Goal: Information Seeking & Learning: Learn about a topic

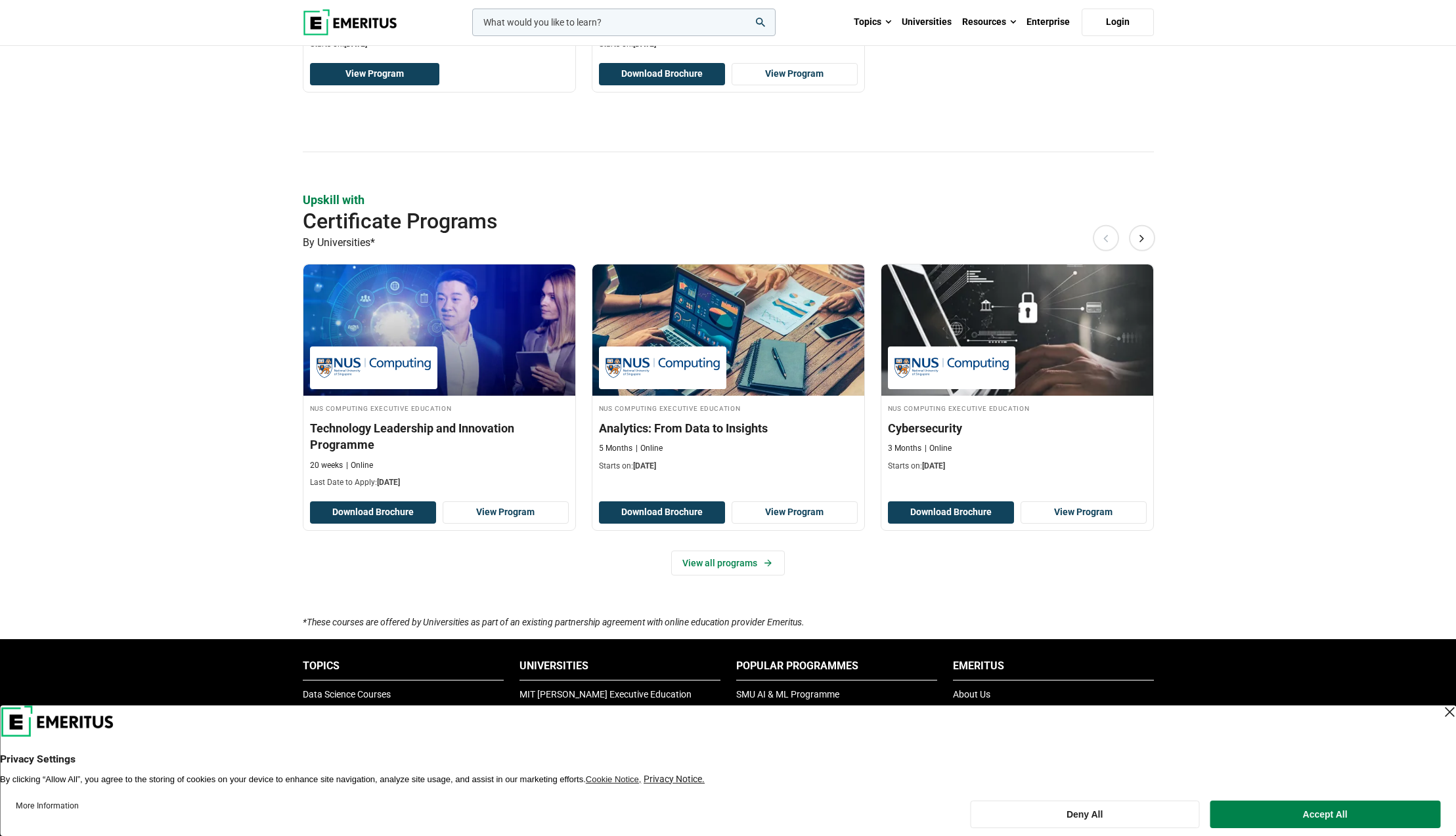
scroll to position [646, 0]
click at [714, 562] on link "View all programs" at bounding box center [728, 563] width 114 height 25
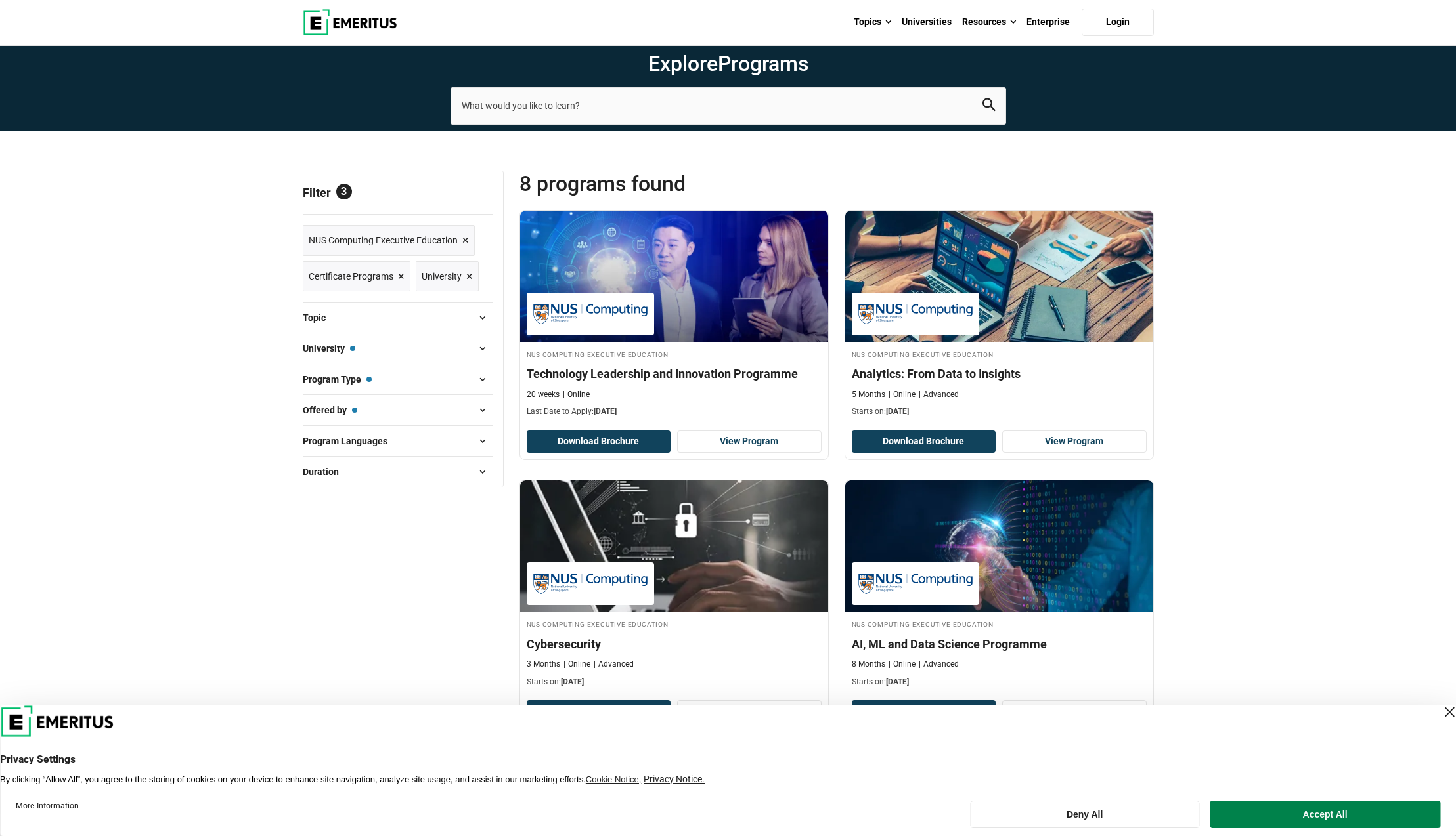
scroll to position [32, 0]
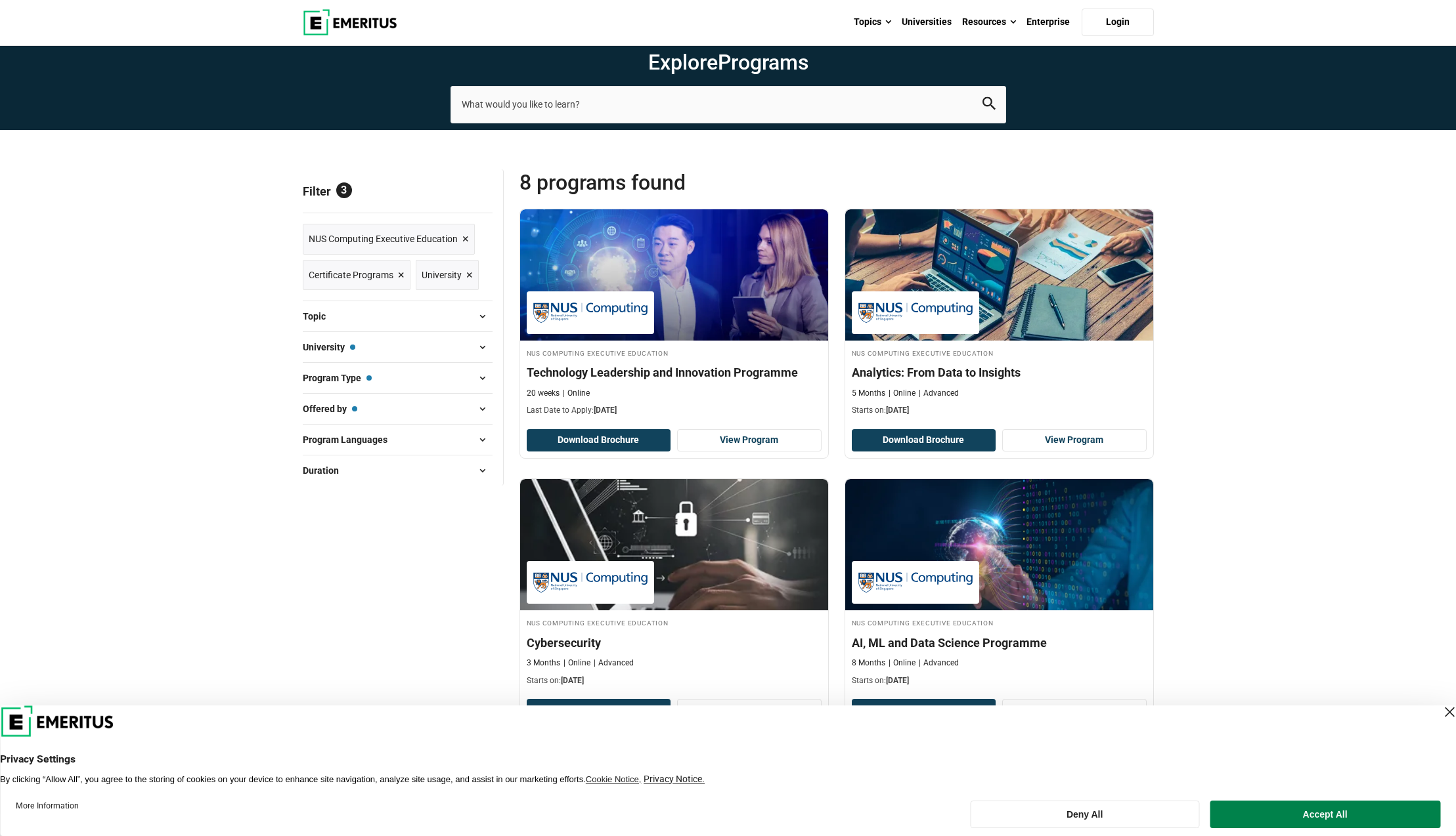
click at [484, 372] on span at bounding box center [482, 378] width 20 height 20
click at [483, 376] on span at bounding box center [482, 378] width 20 height 20
click at [483, 342] on span at bounding box center [482, 347] width 20 height 20
click at [483, 346] on span at bounding box center [482, 347] width 20 height 20
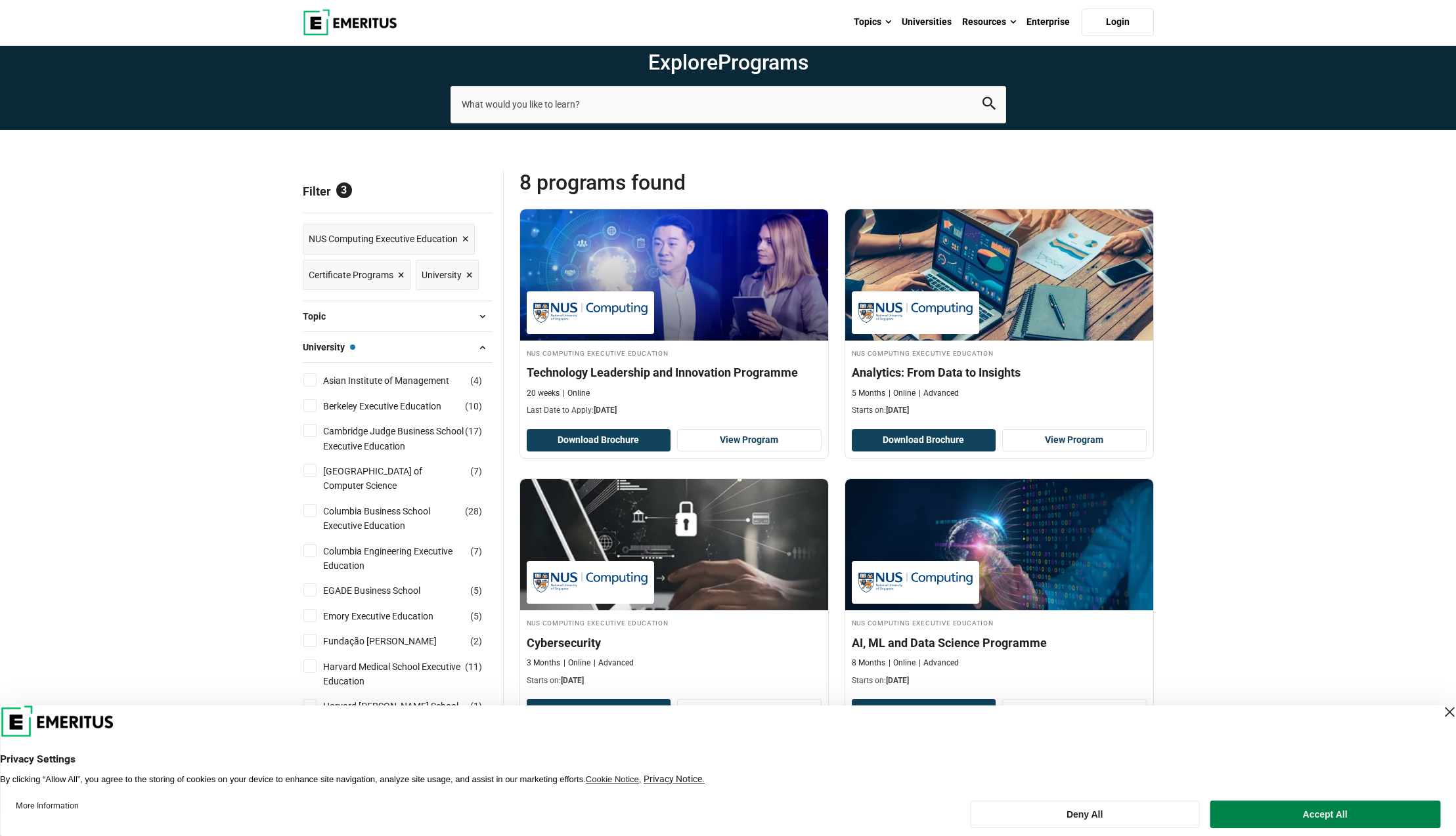
click at [483, 346] on span at bounding box center [482, 347] width 20 height 20
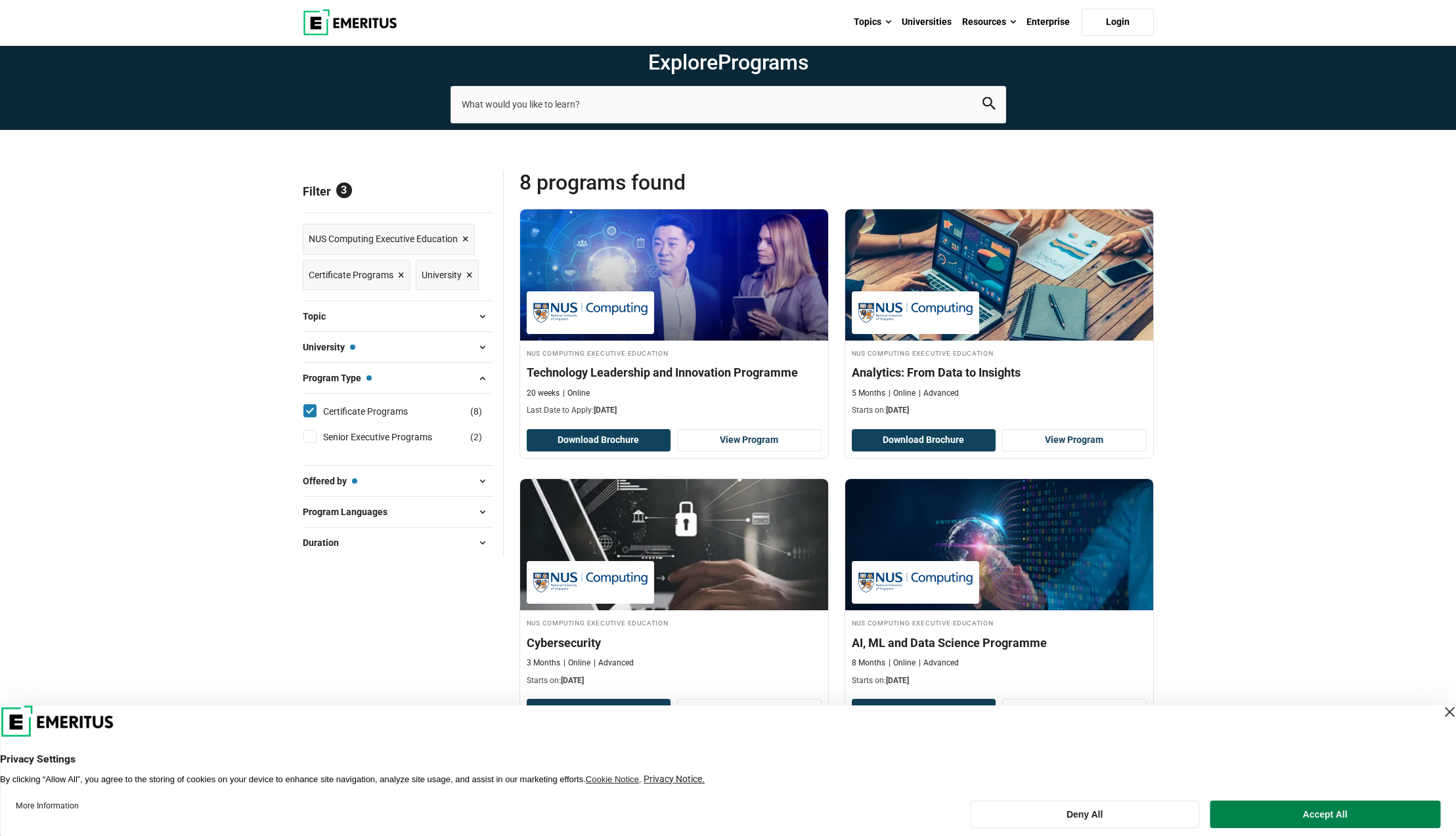
click at [483, 318] on span at bounding box center [482, 316] width 20 height 20
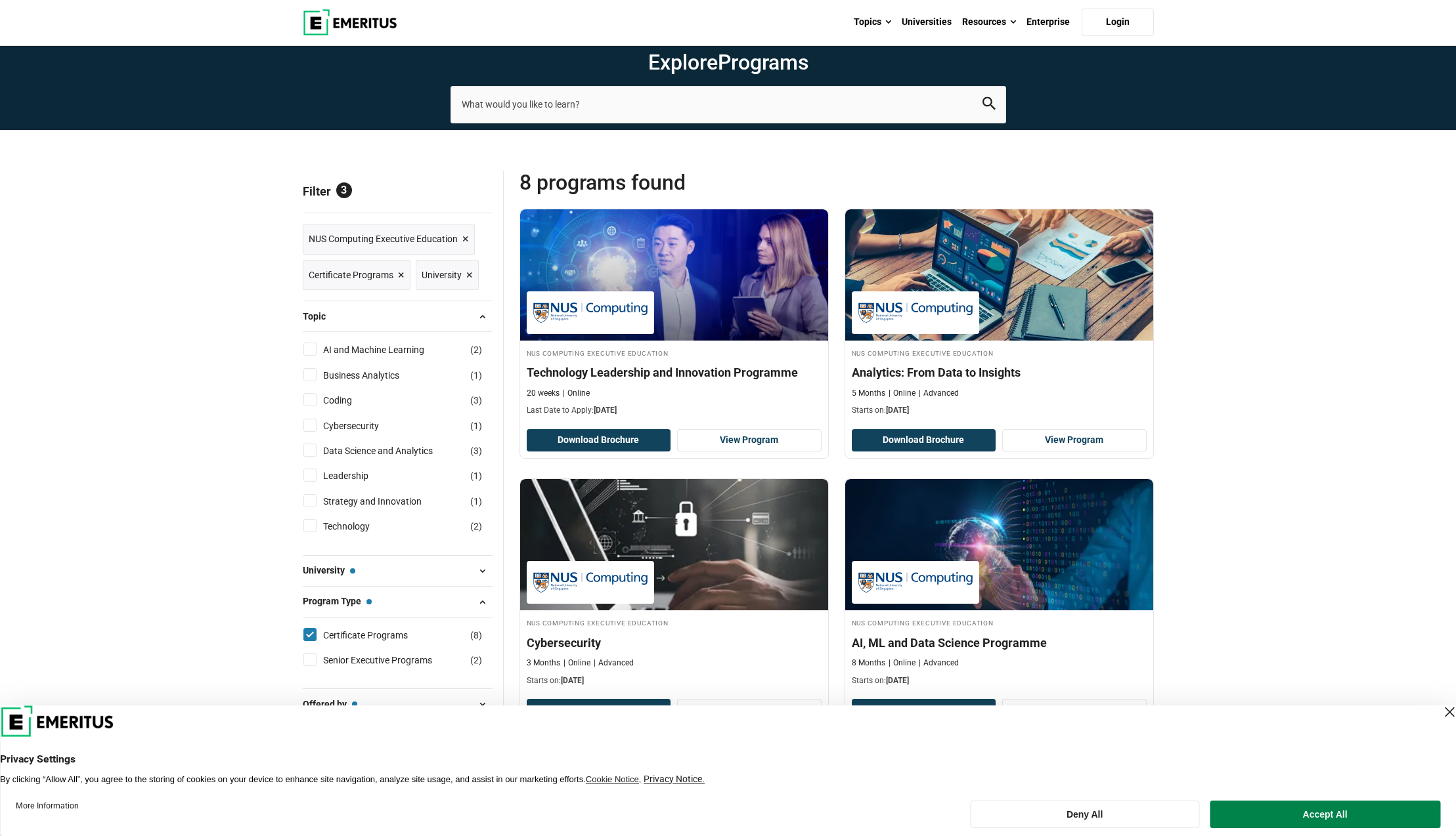
click at [483, 318] on span at bounding box center [482, 316] width 20 height 20
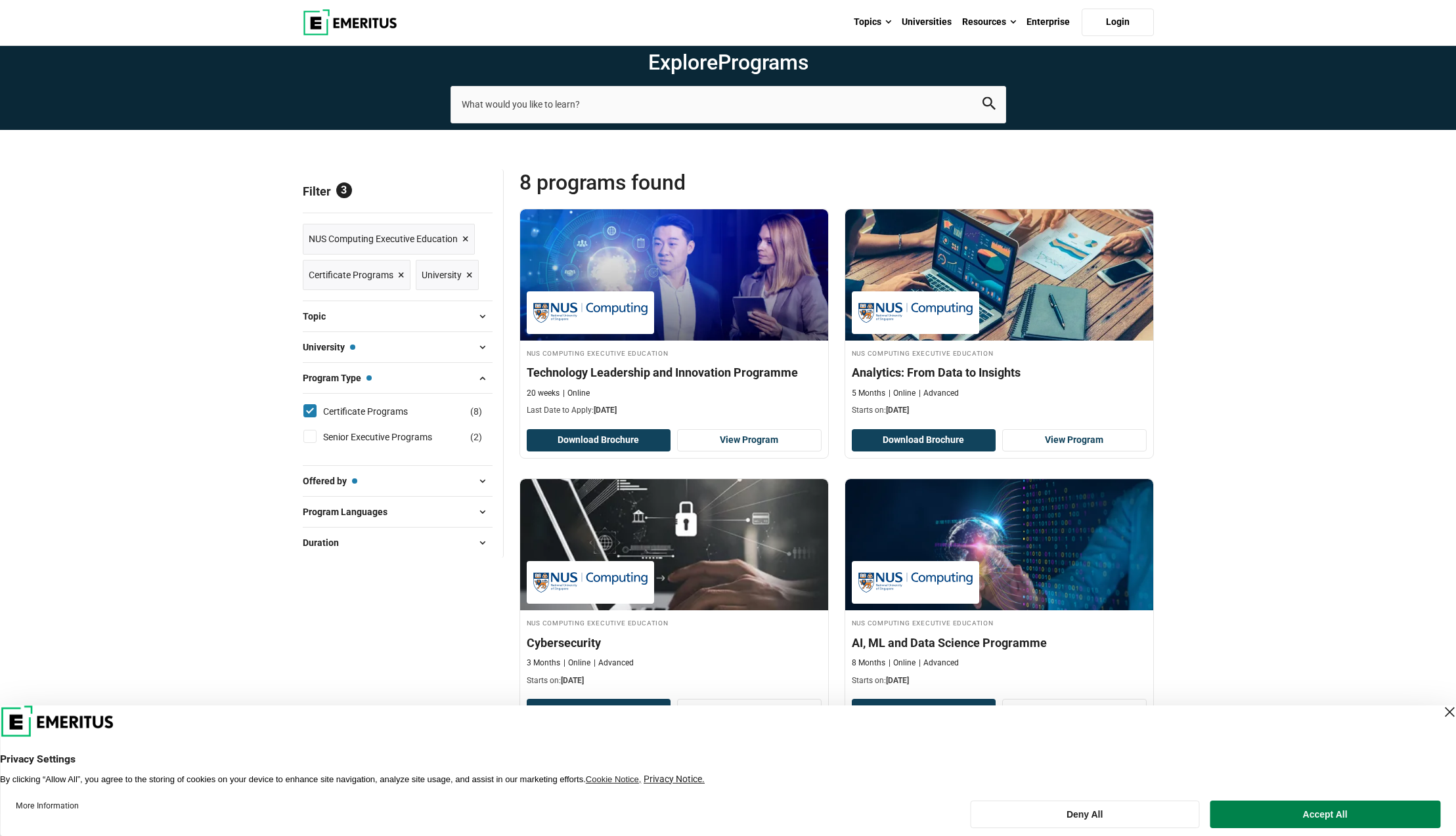
click at [484, 351] on span at bounding box center [482, 347] width 20 height 20
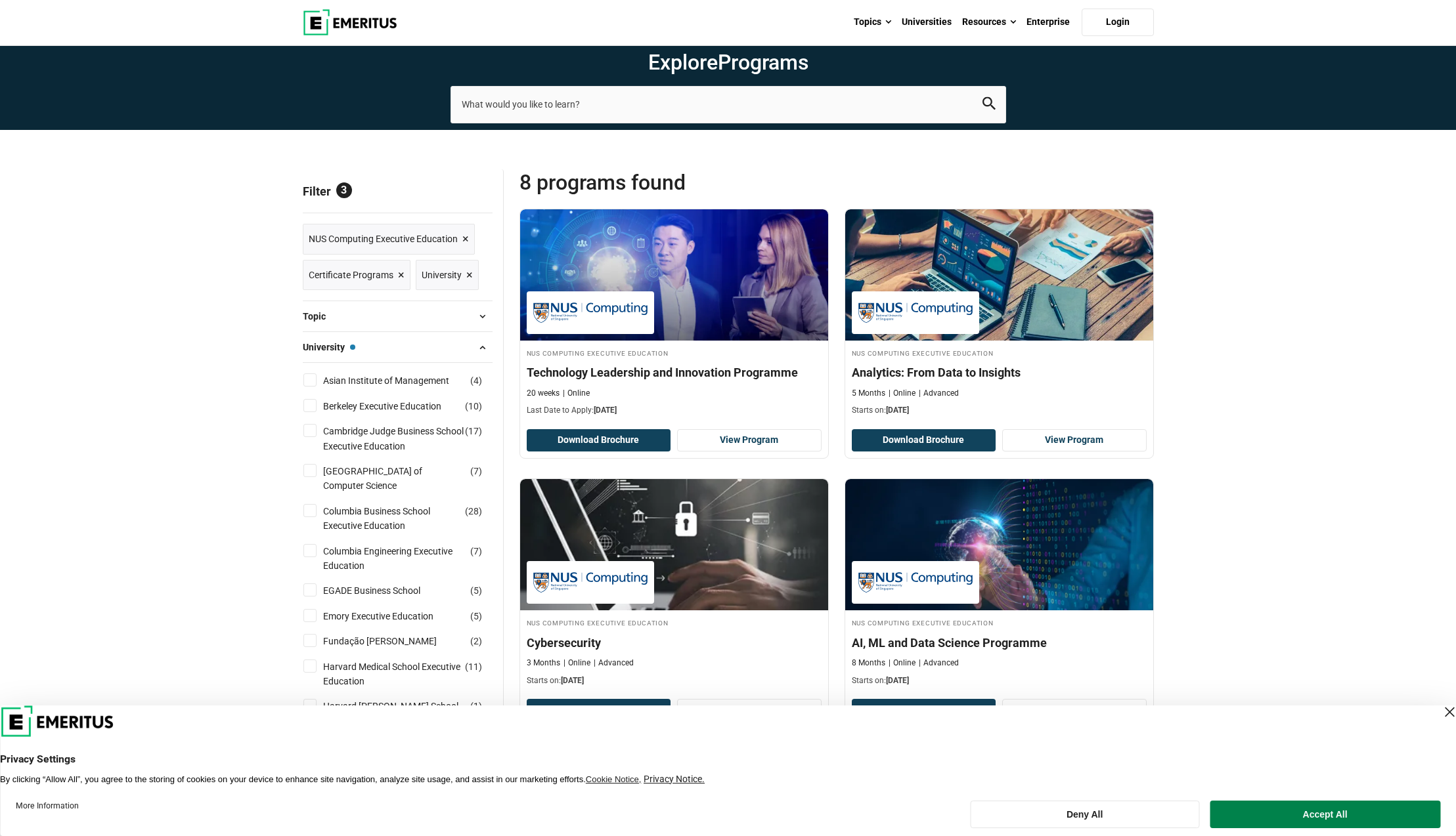
click at [484, 351] on span at bounding box center [482, 347] width 20 height 20
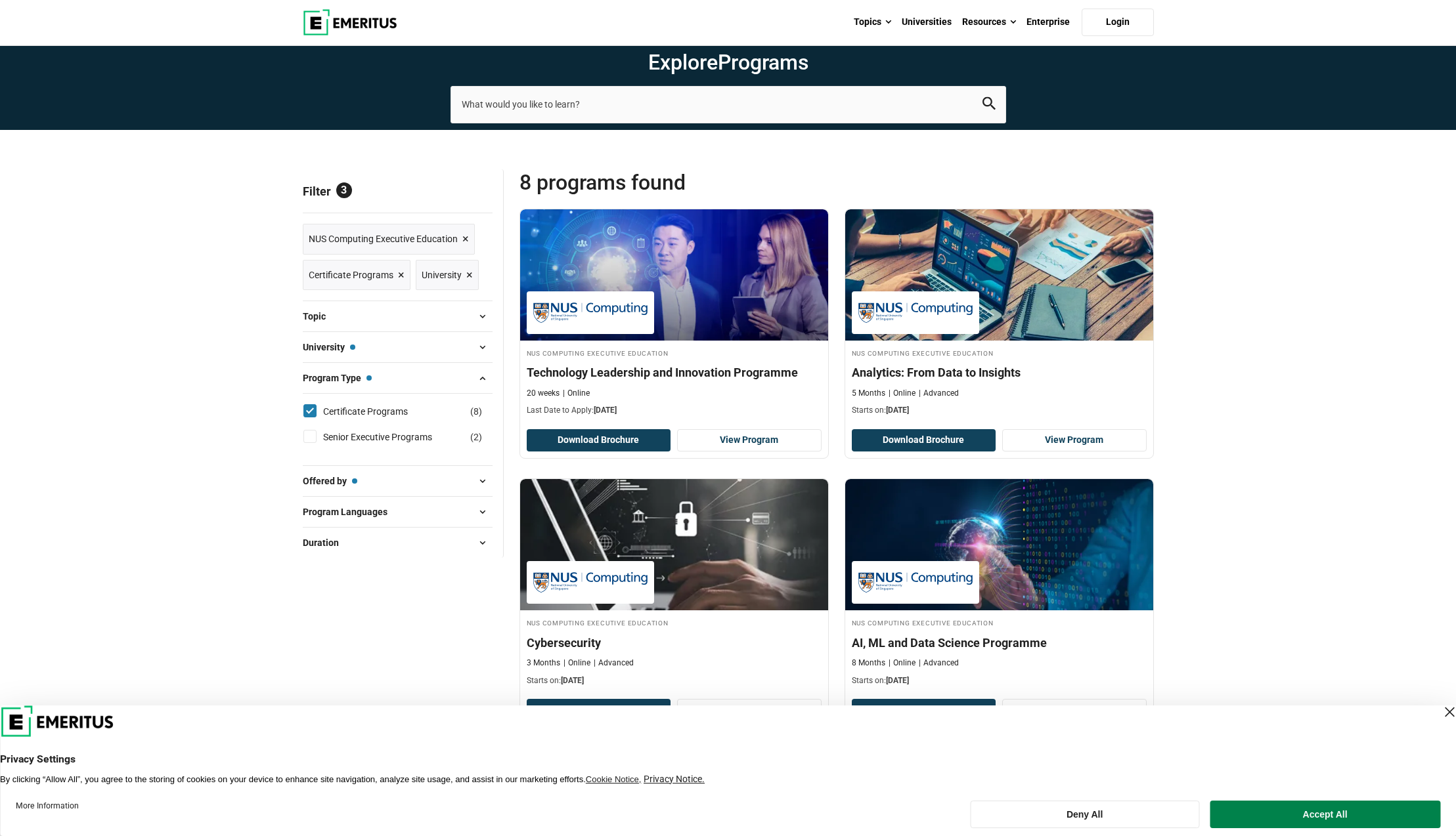
click at [479, 480] on span at bounding box center [482, 481] width 20 height 20
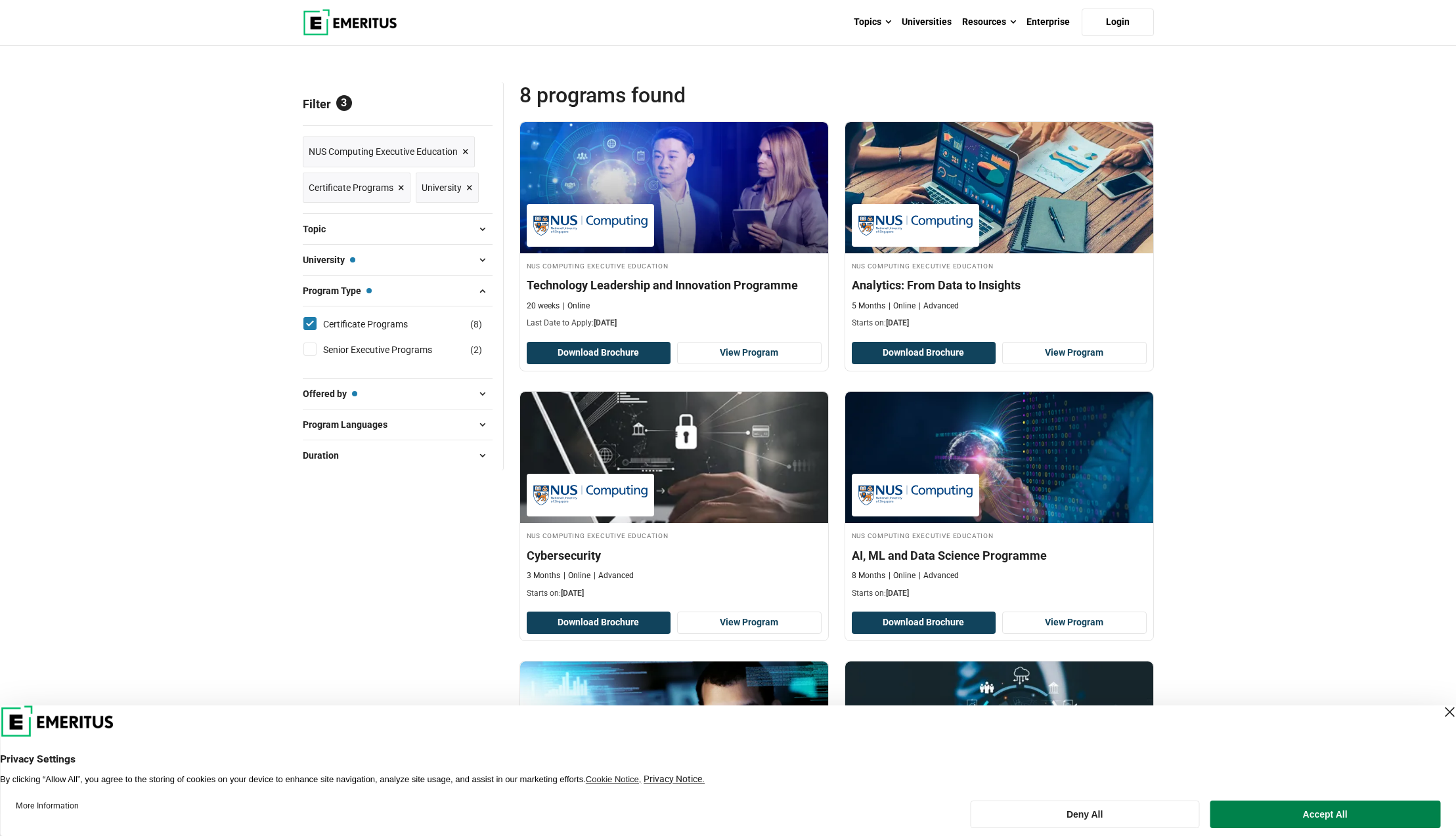
scroll to position [130, 0]
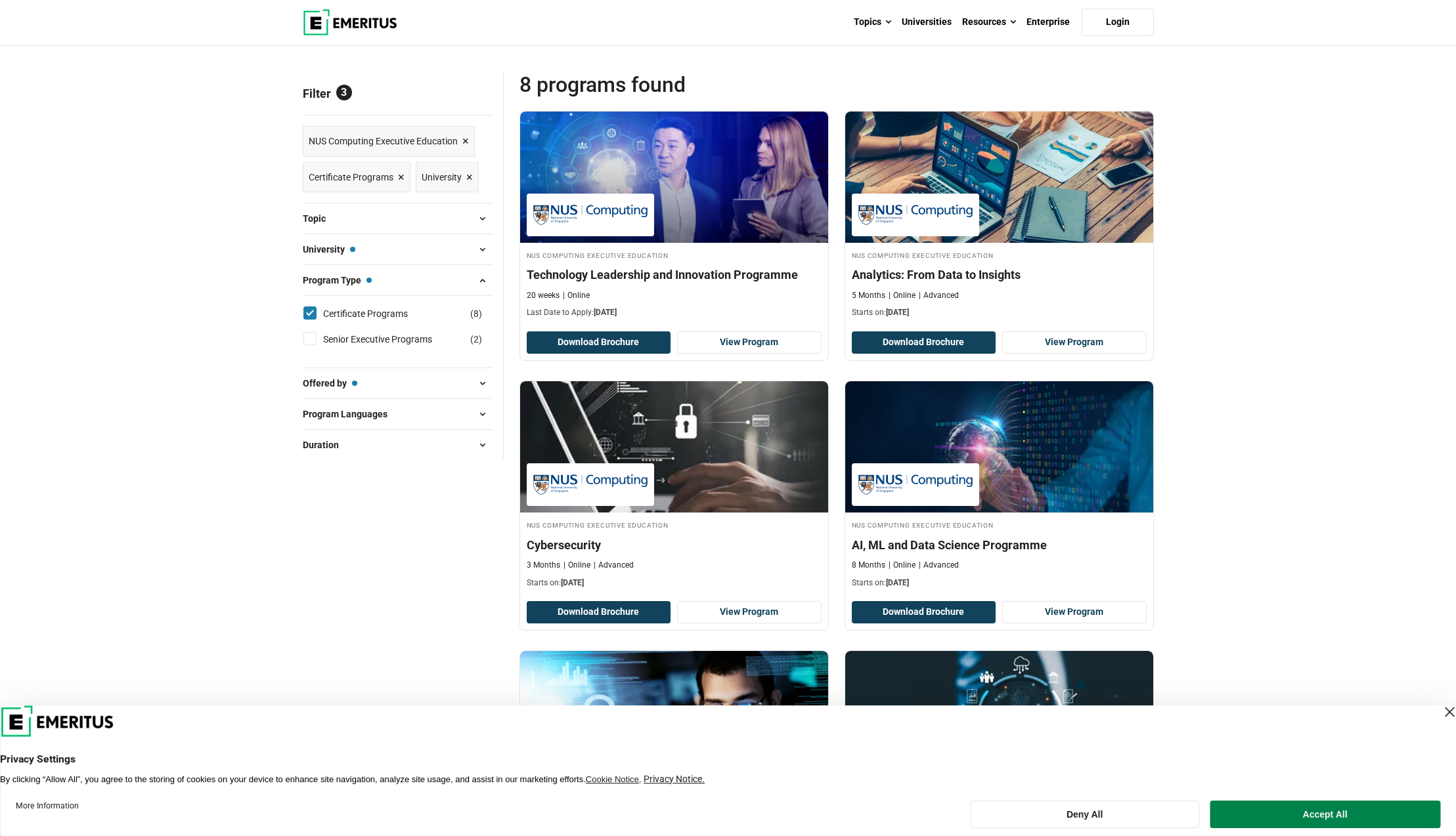
click at [480, 386] on span at bounding box center [482, 383] width 20 height 20
click at [483, 495] on span at bounding box center [482, 492] width 20 height 20
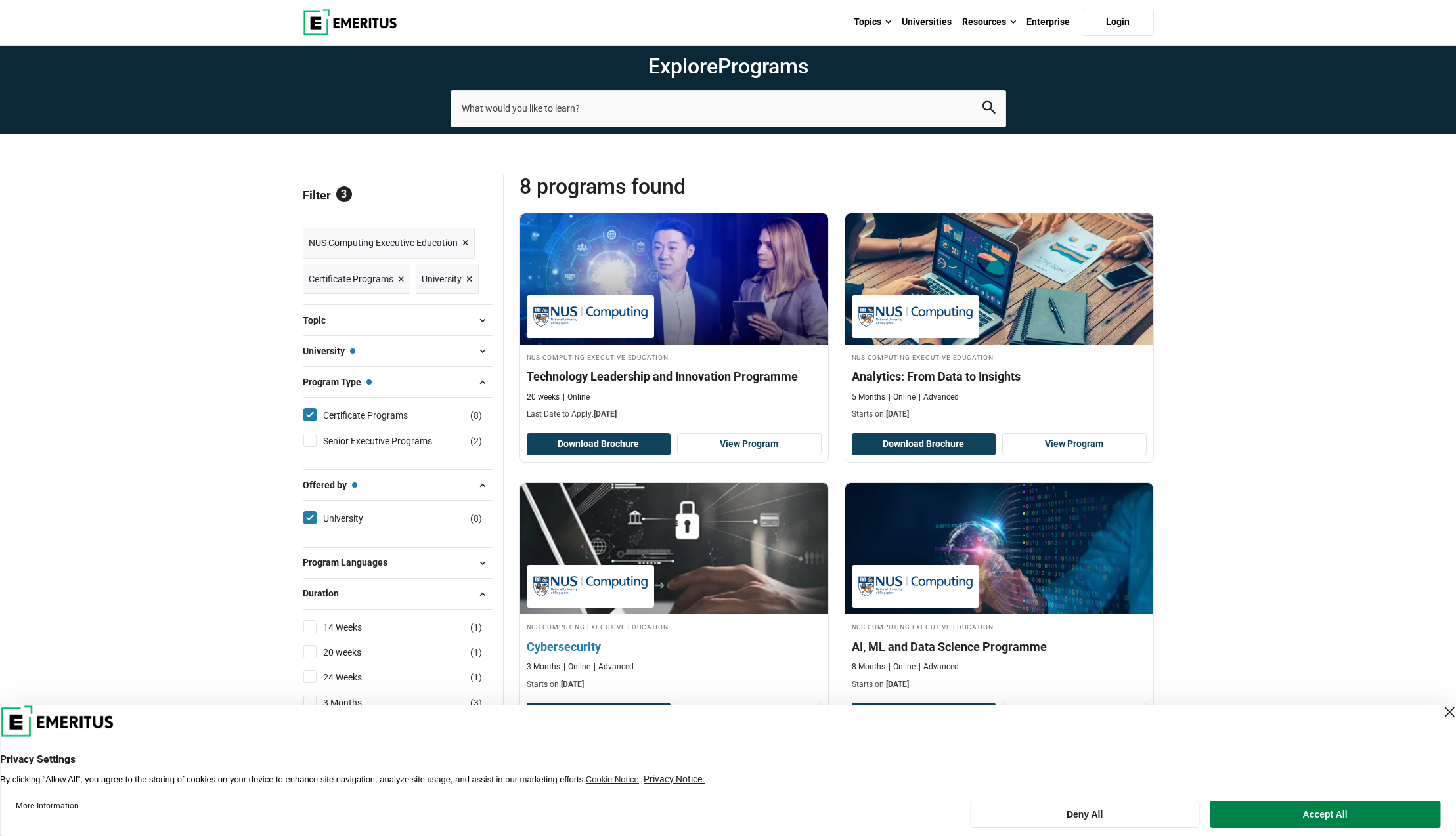
scroll to position [27, 0]
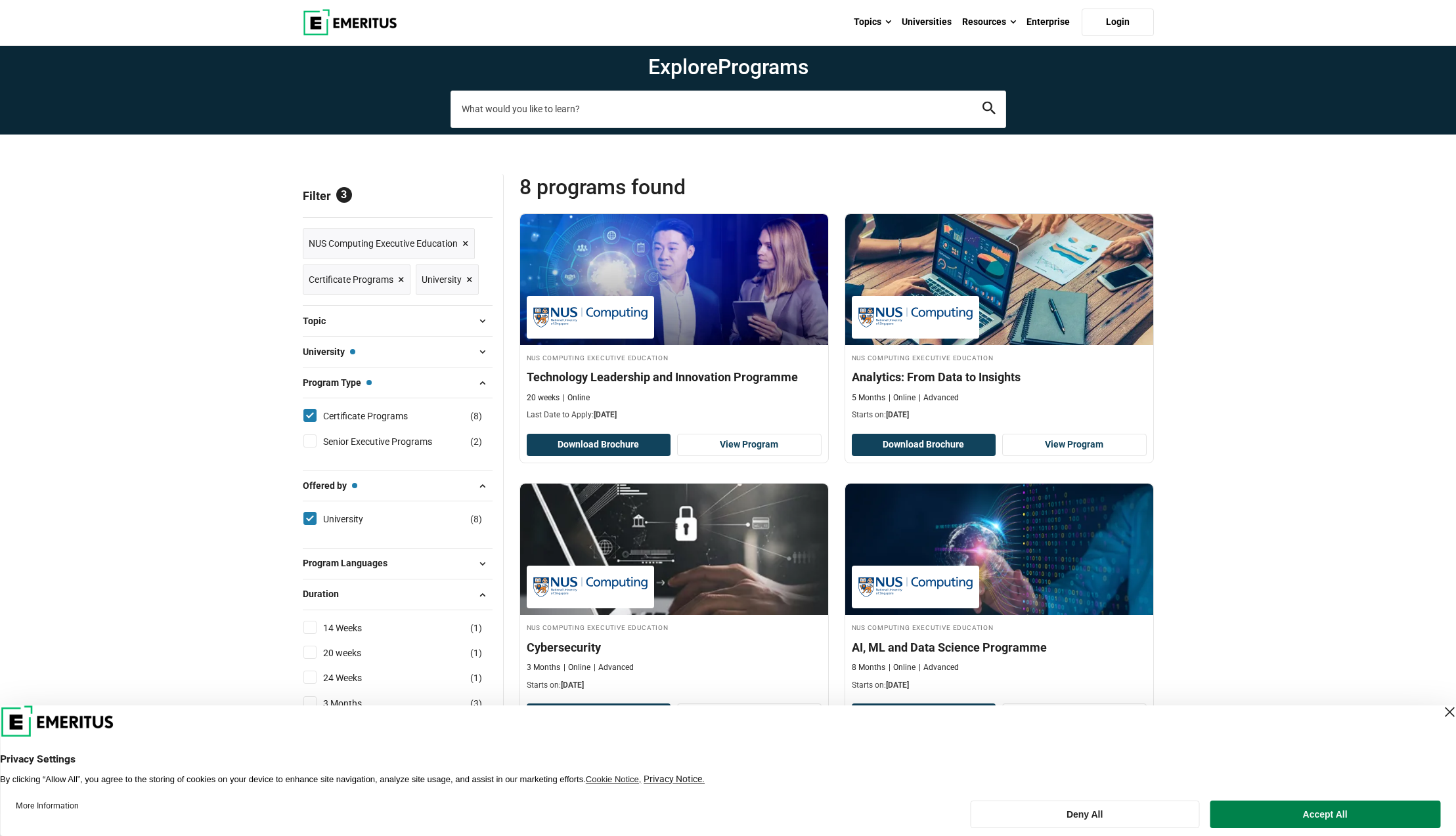
click at [639, 119] on input "search-page" at bounding box center [728, 109] width 555 height 37
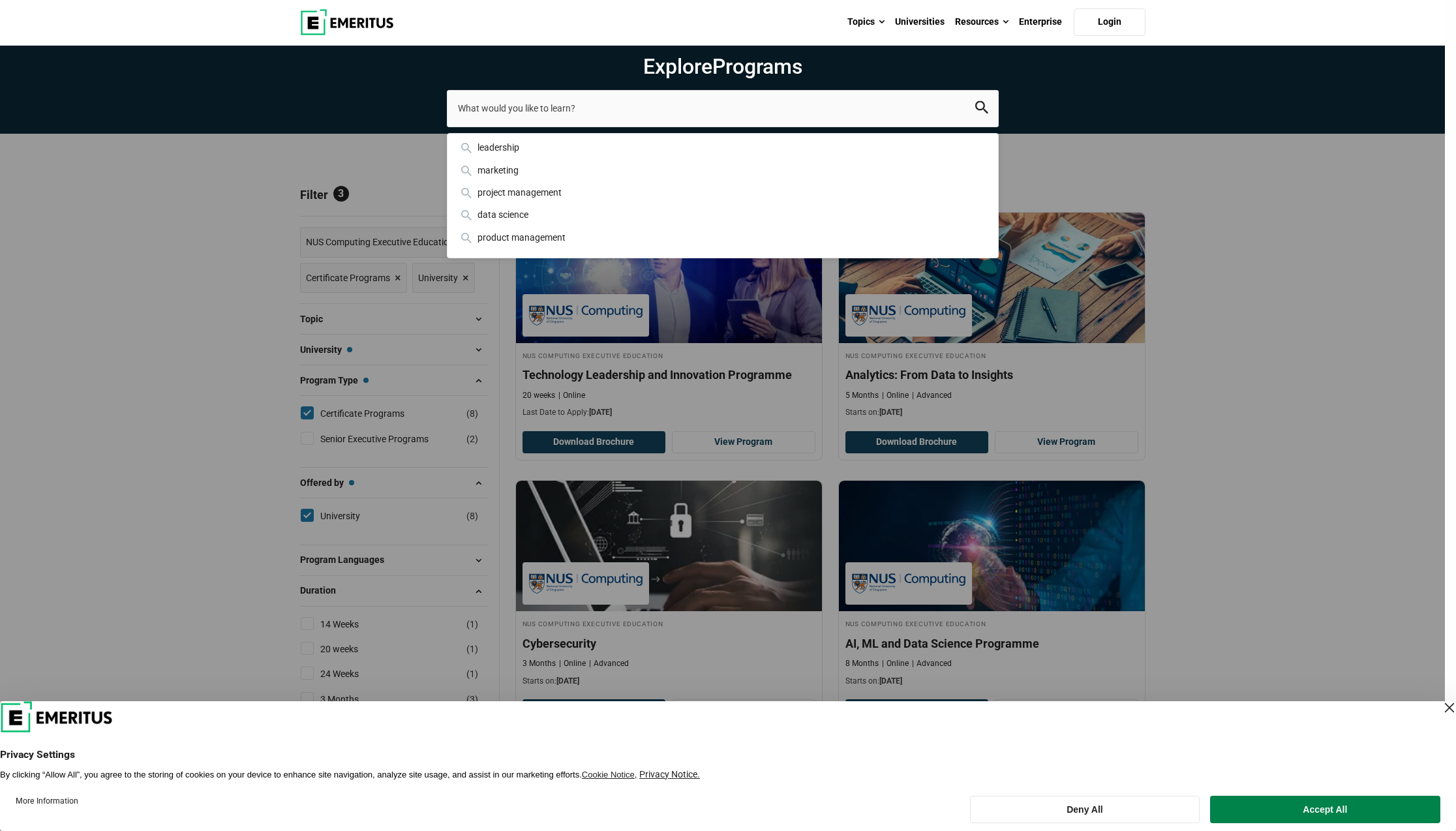
click at [446, 127] on div "leadership marketing project management data science product management" at bounding box center [722, 108] width 552 height 37
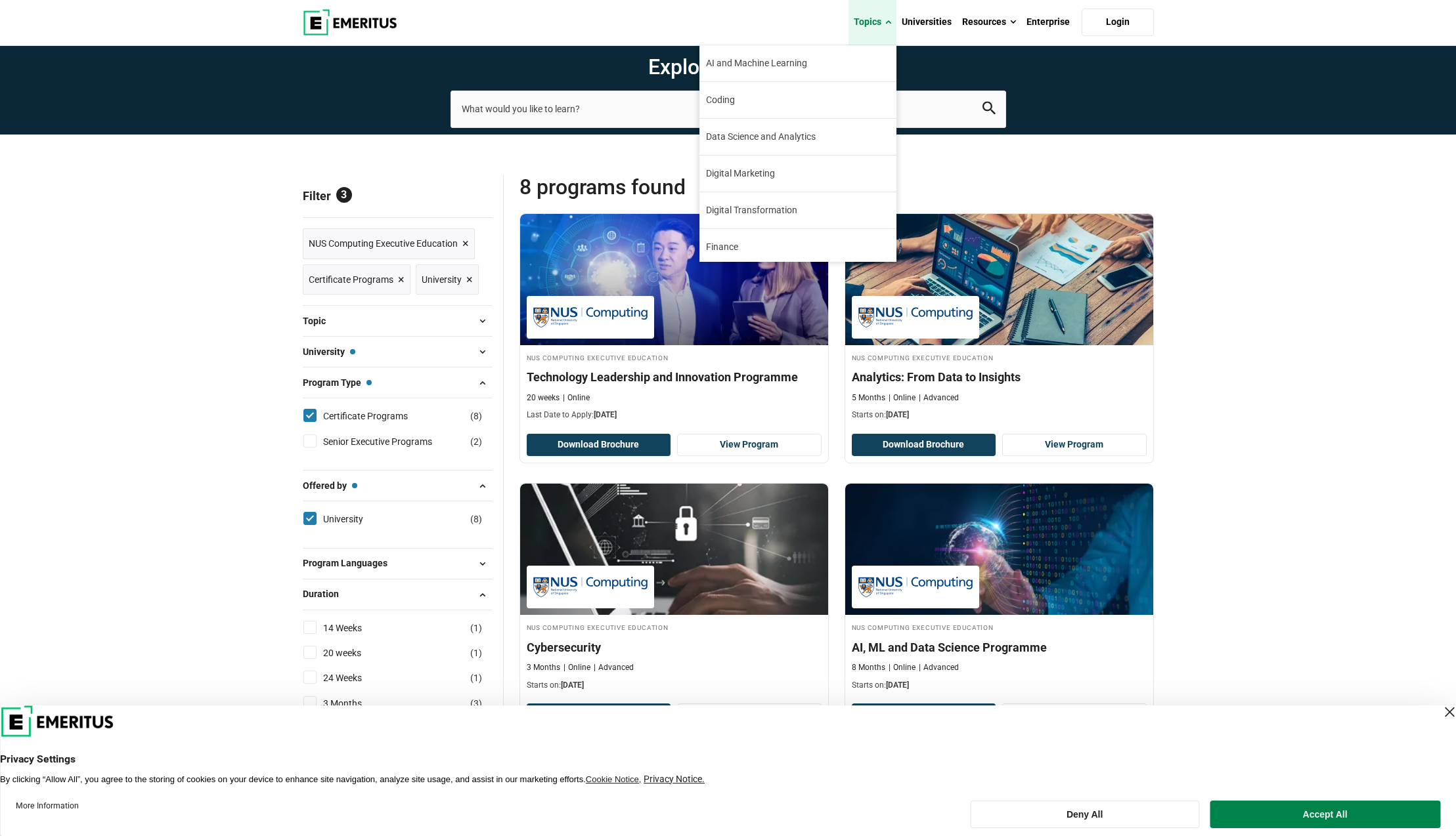
click at [890, 18] on span at bounding box center [888, 22] width 6 height 13
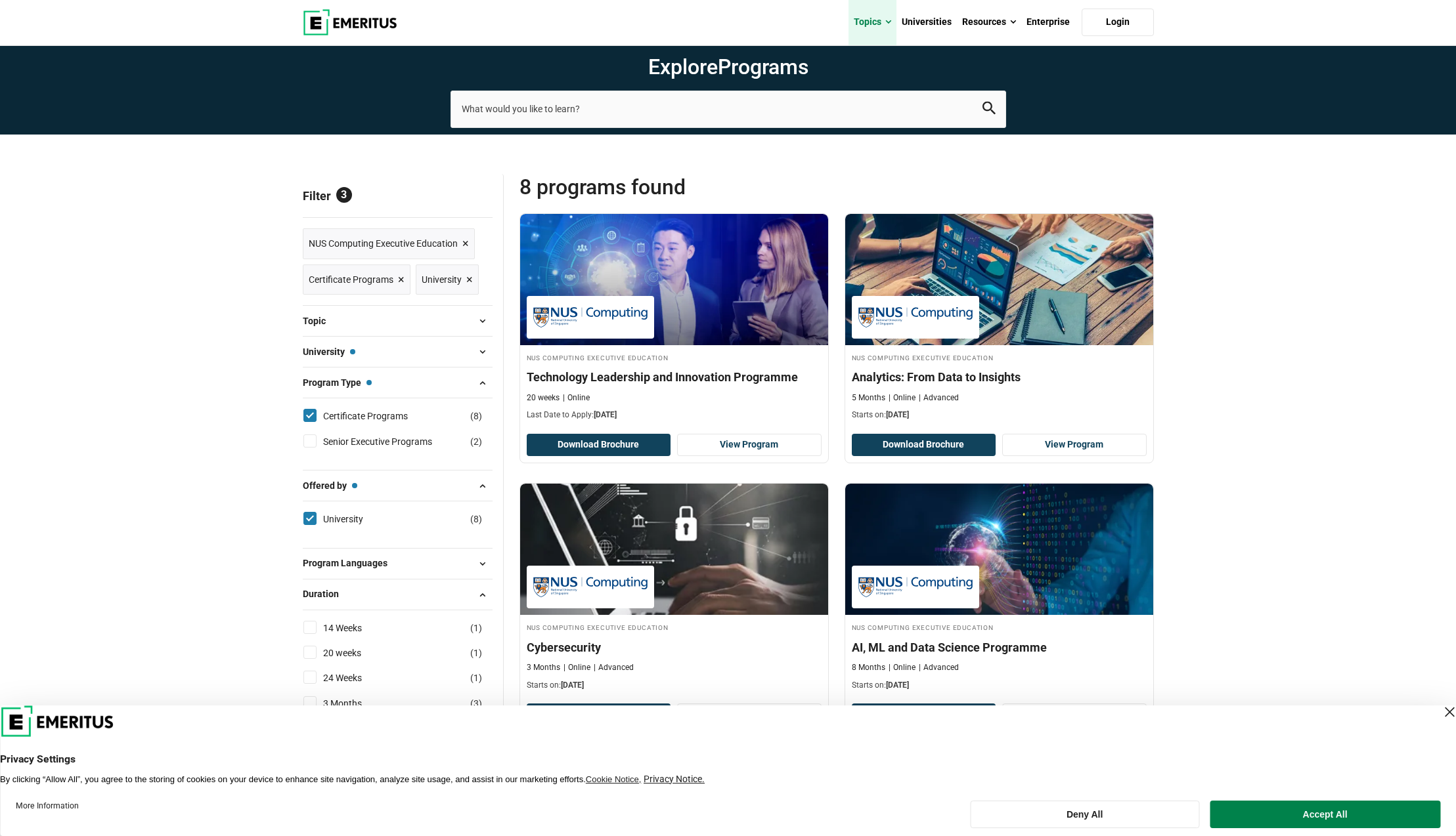
click at [890, 18] on span at bounding box center [888, 22] width 6 height 13
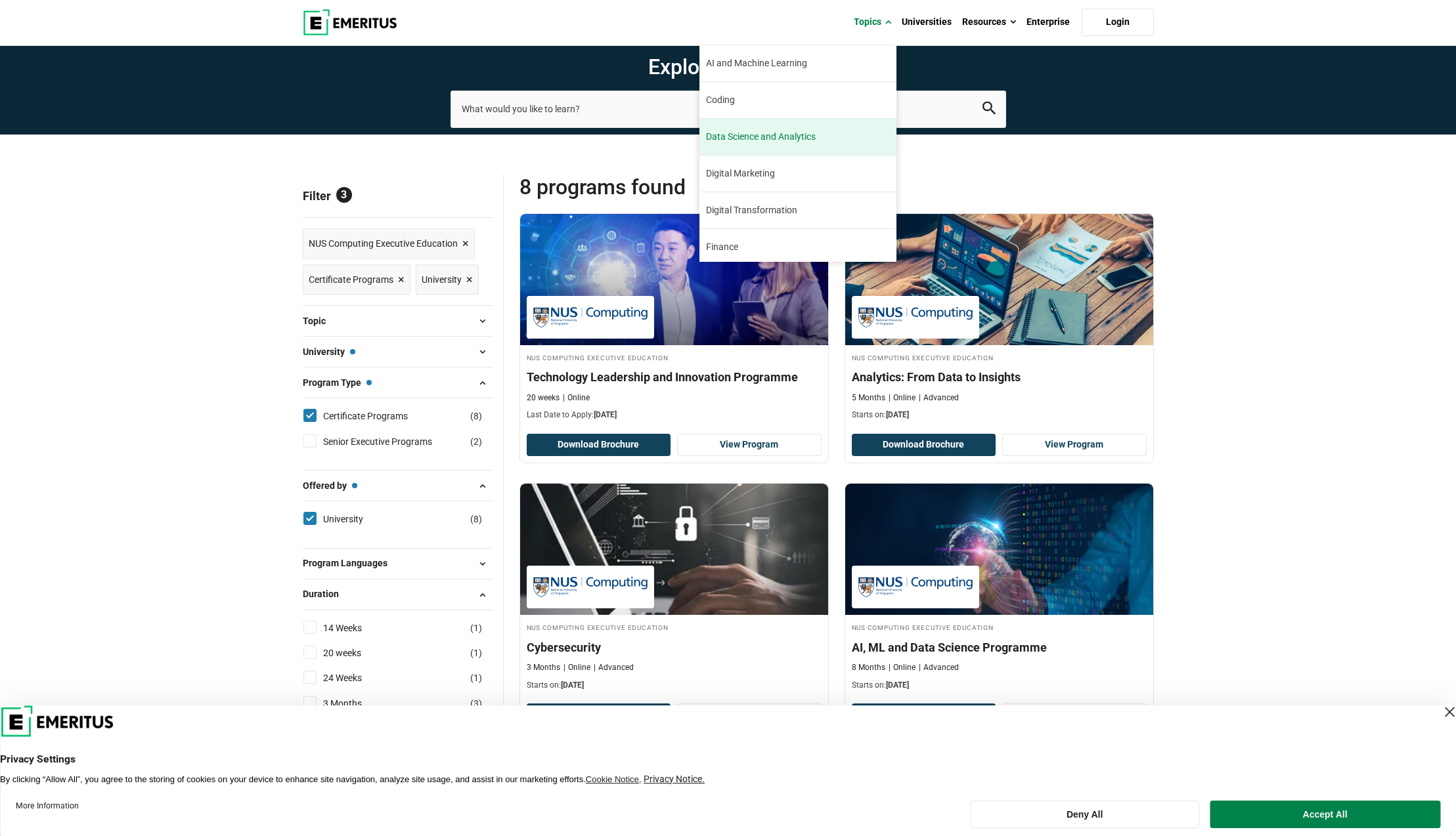
click at [816, 132] on span "Data Science and Analytics" at bounding box center [761, 137] width 110 height 14
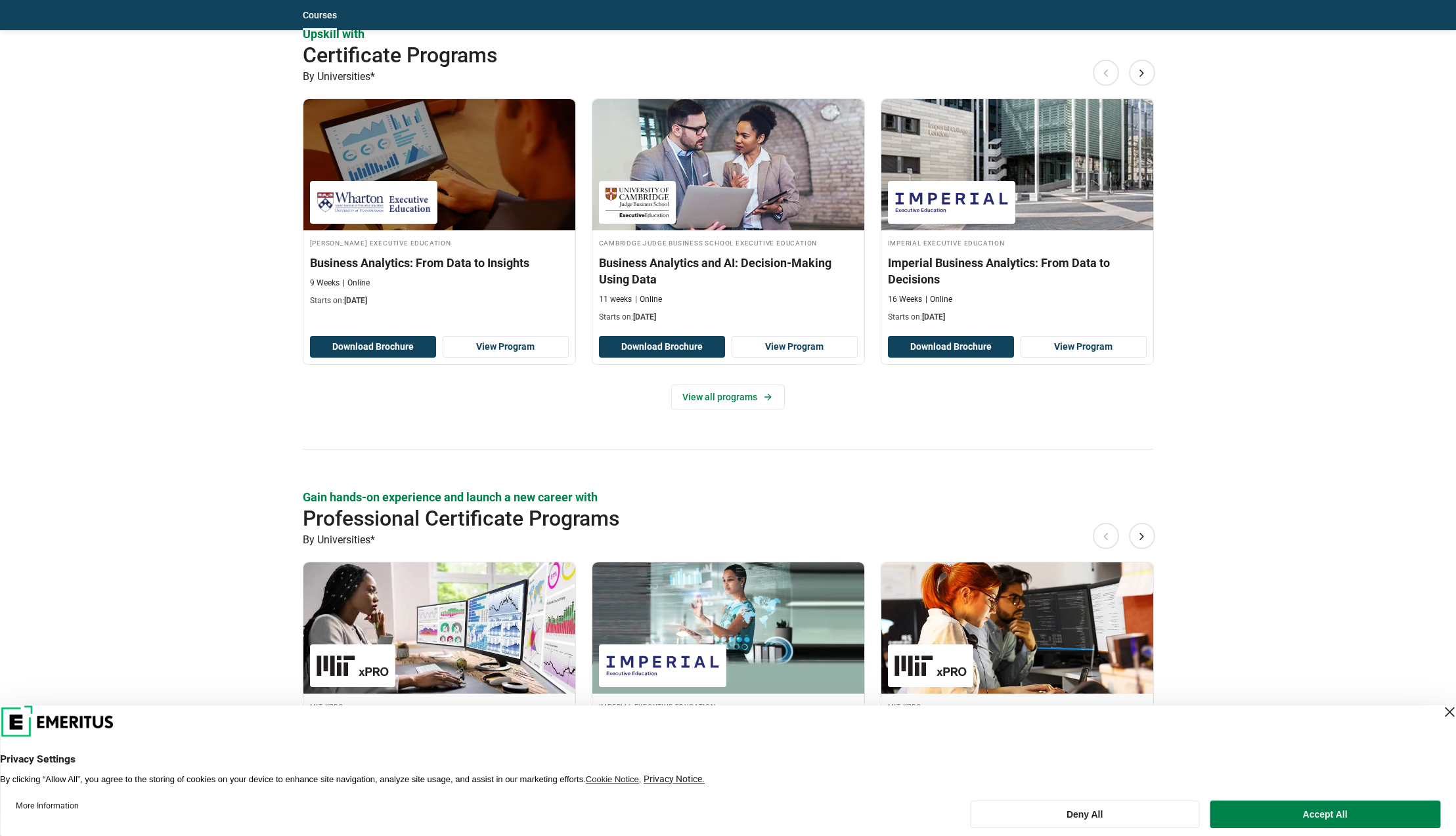
scroll to position [1084, 0]
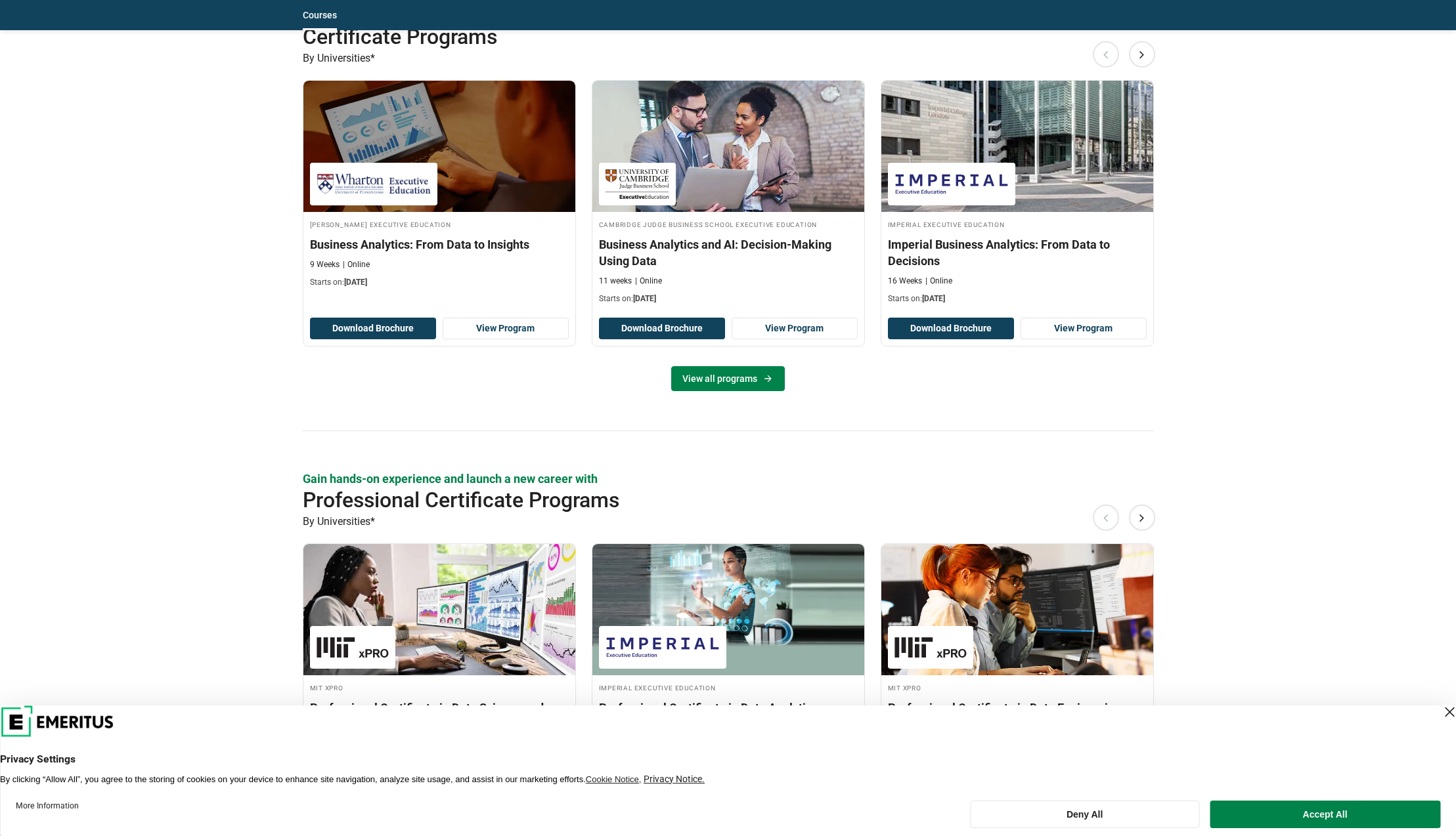
click at [725, 375] on link "View all programs" at bounding box center [728, 378] width 114 height 25
